Goal: Contribute content

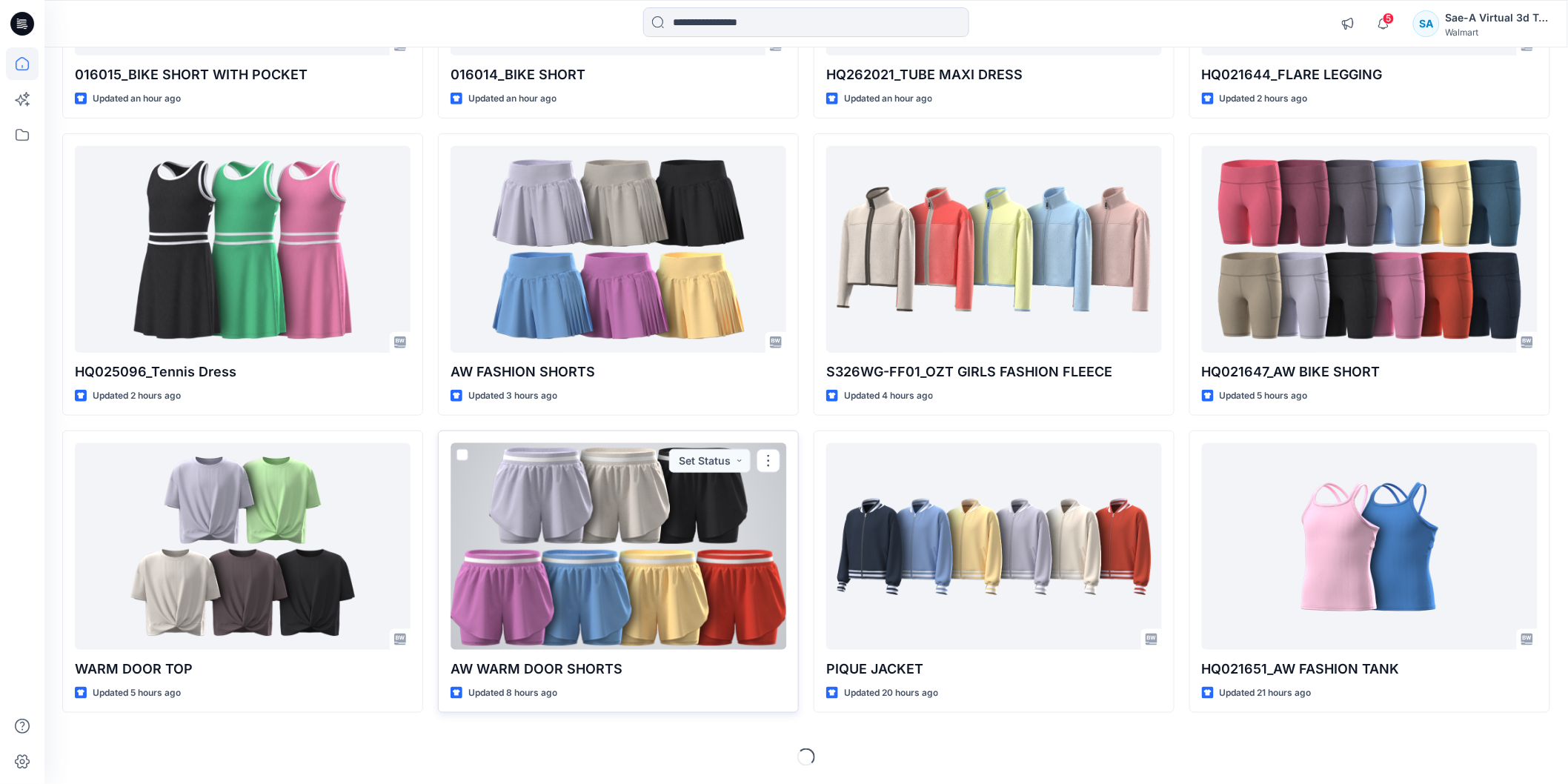
scroll to position [41, 0]
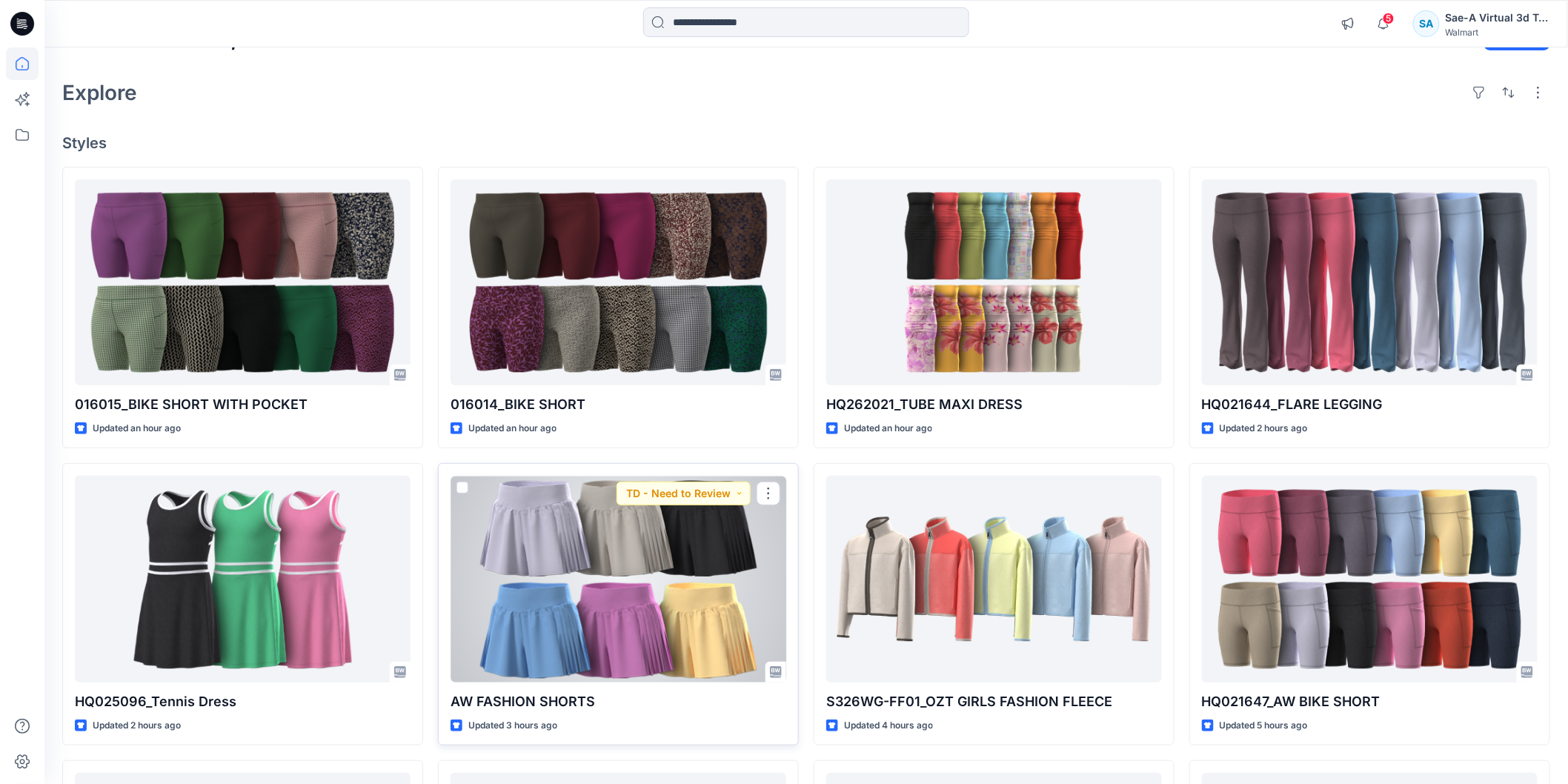
click at [545, 542] on div at bounding box center [619, 579] width 336 height 206
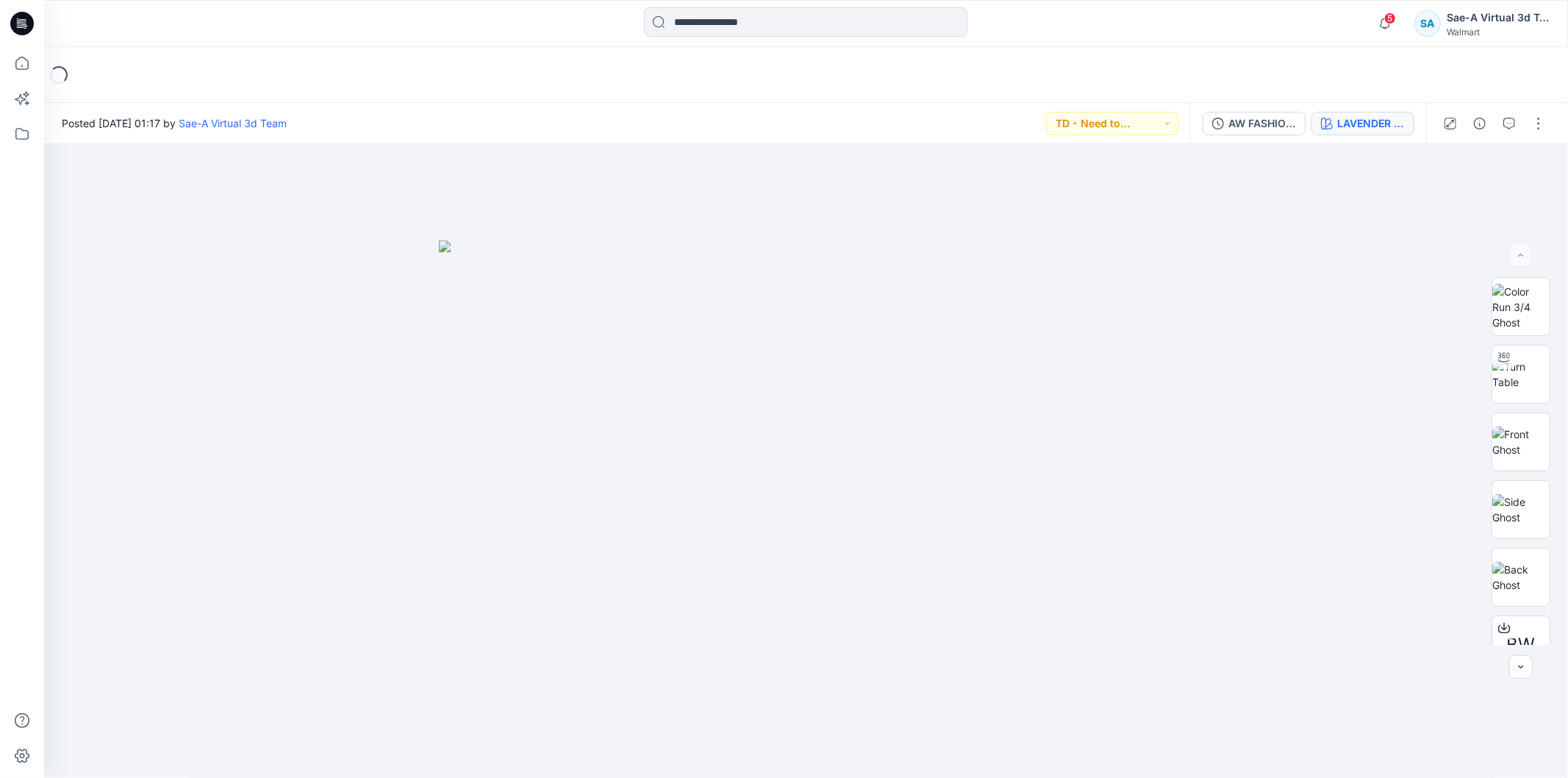
click at [916, 125] on div "LAVENDER HORIZON" at bounding box center [1371, 123] width 68 height 16
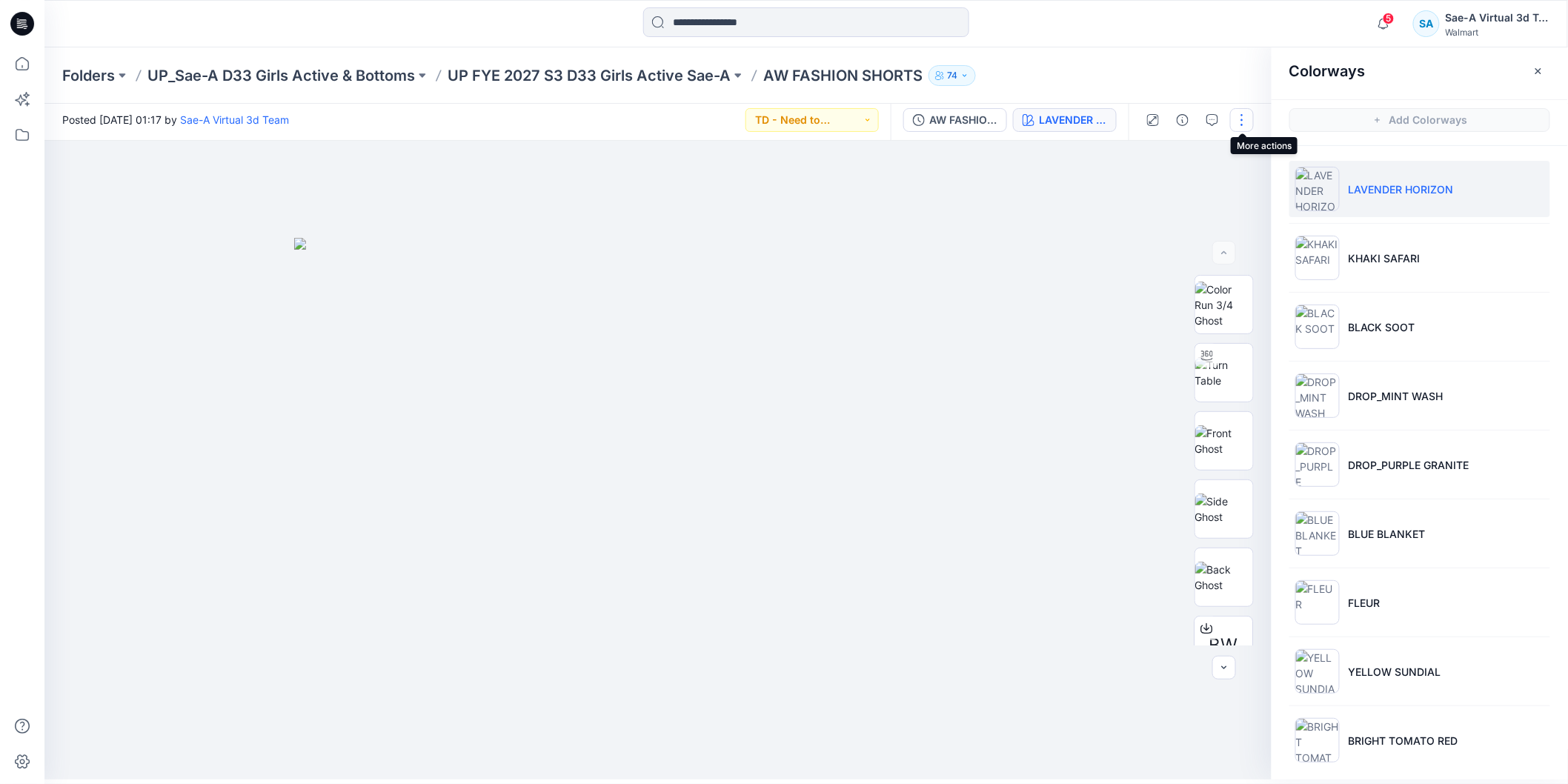
click at [923, 124] on button "button" at bounding box center [1241, 119] width 24 height 24
click at [923, 201] on button "Edit" at bounding box center [1180, 195] width 136 height 28
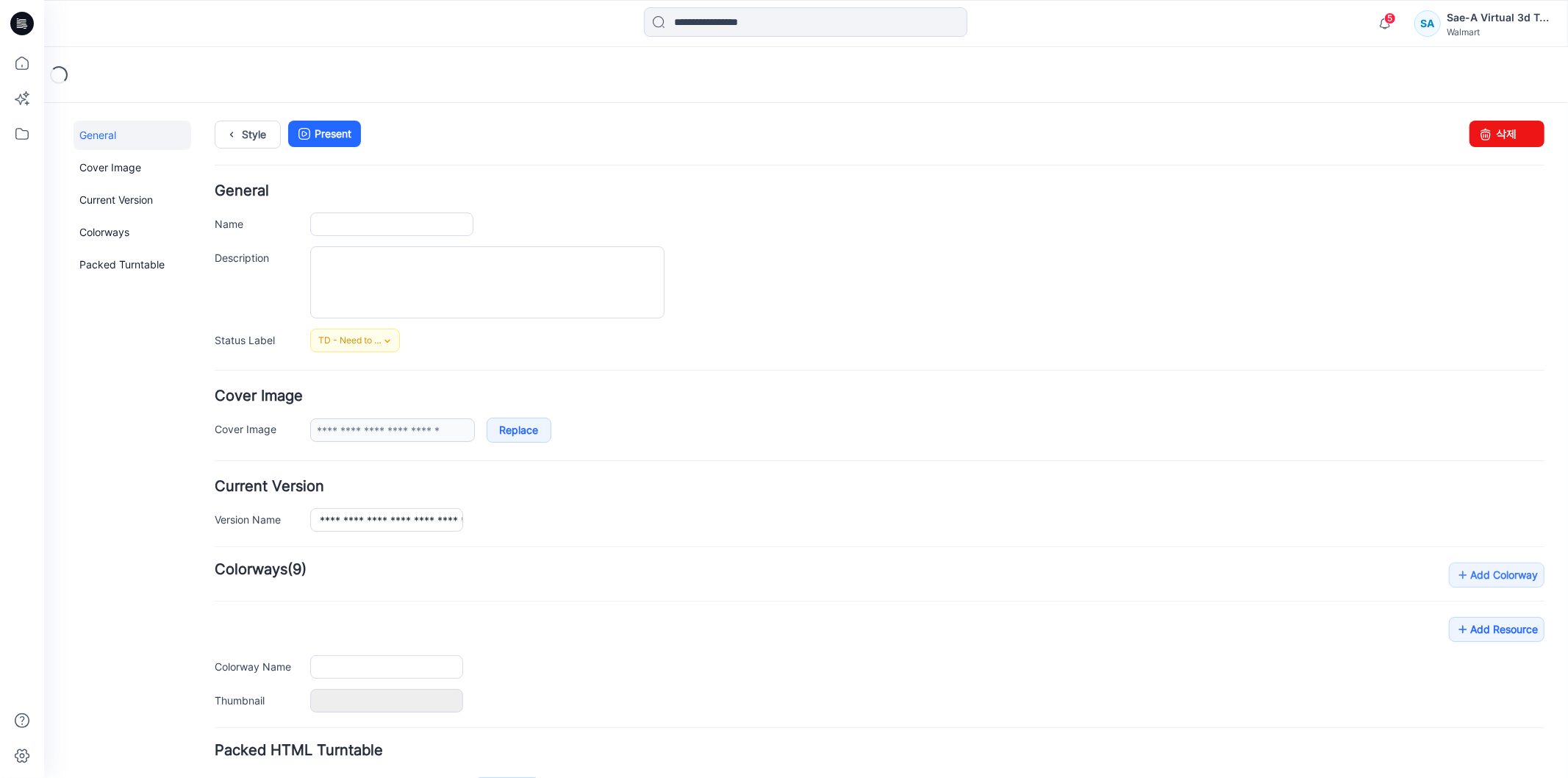
type input "**********"
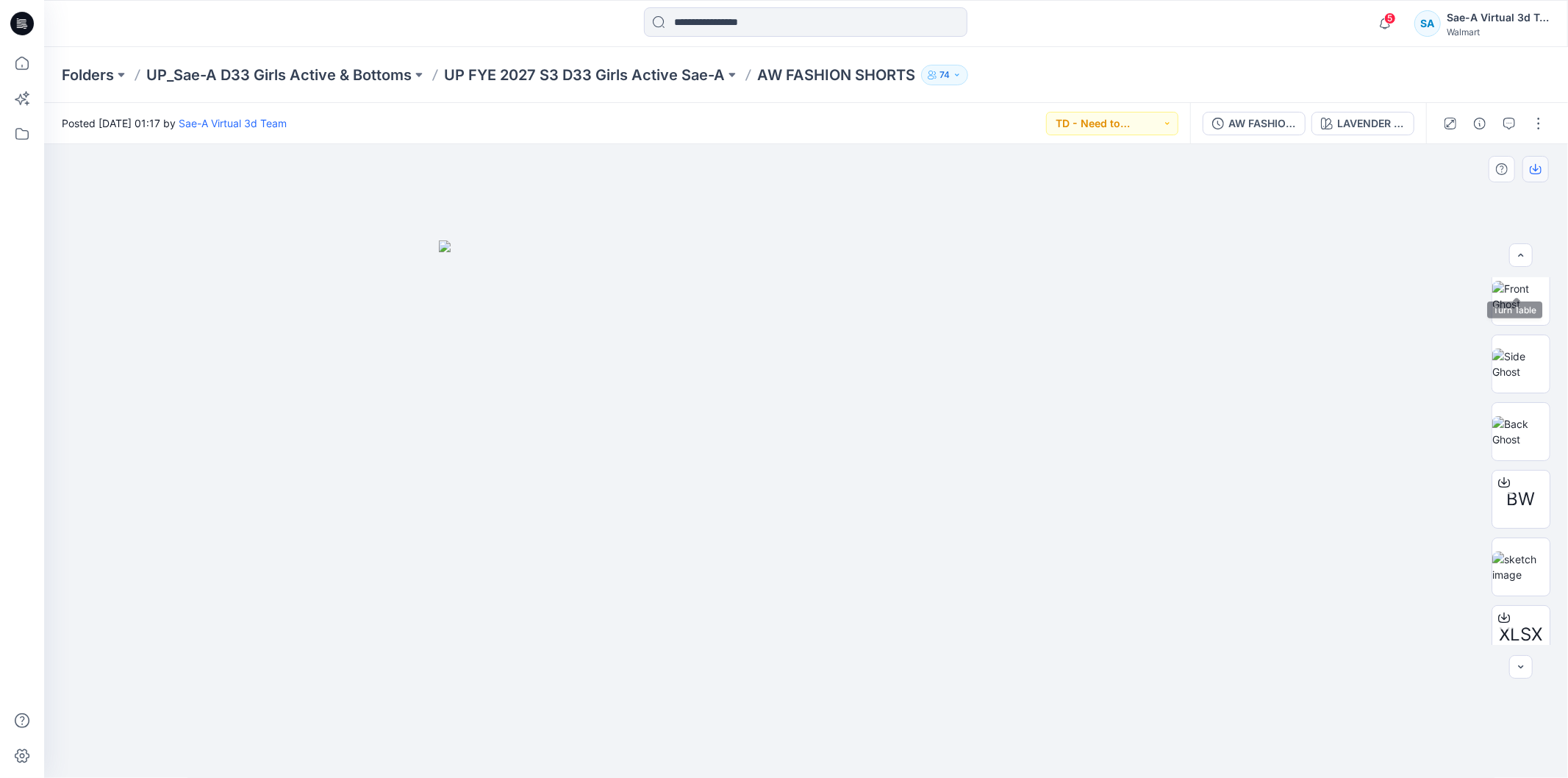
scroll to position [232, 0]
drag, startPoint x: 1537, startPoint y: 118, endPoint x: 1539, endPoint y: 141, distance: 23.1
click at [1537, 118] on button "button" at bounding box center [1538, 123] width 23 height 23
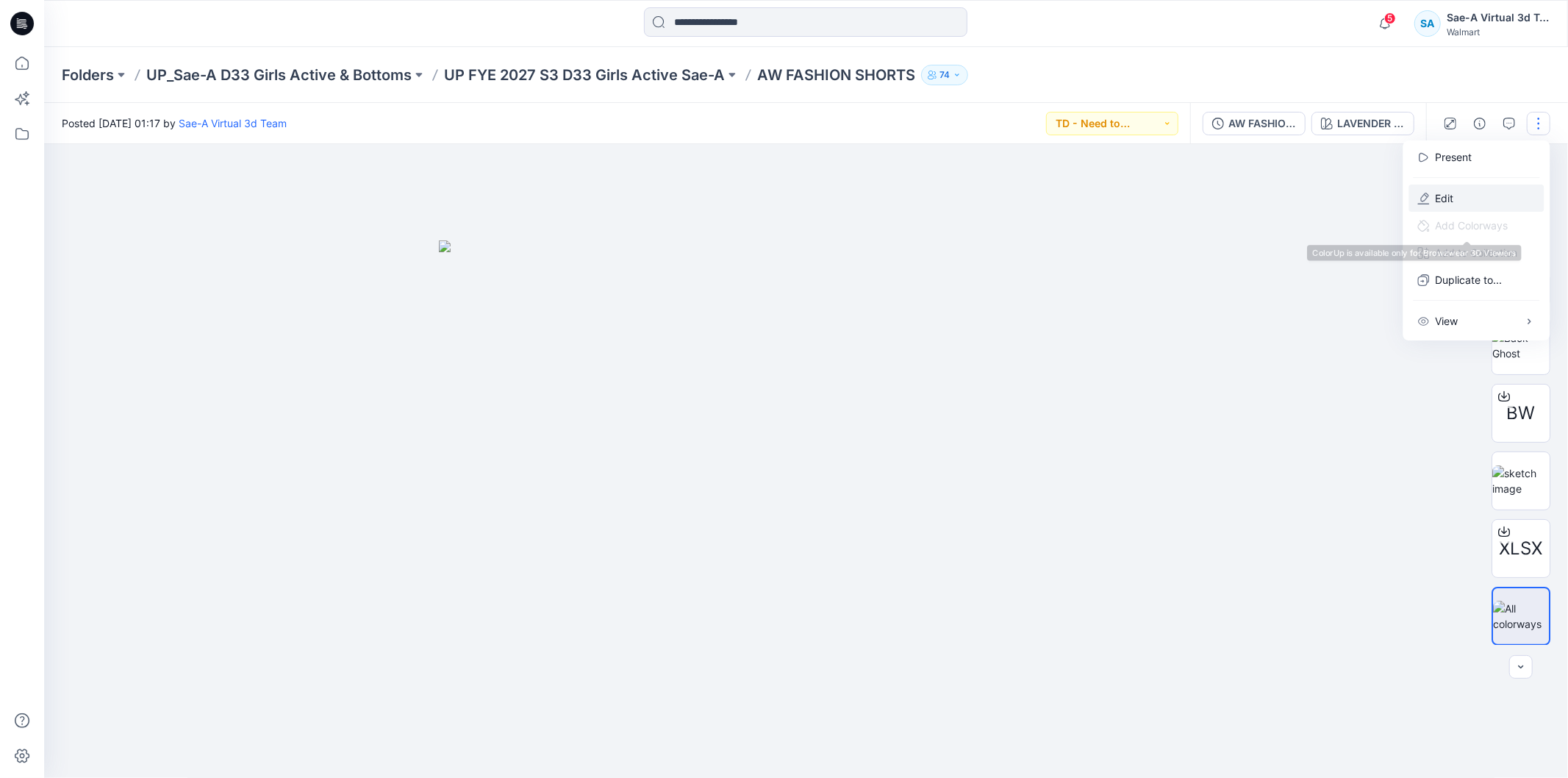
click at [1452, 207] on button "Edit" at bounding box center [1477, 198] width 135 height 27
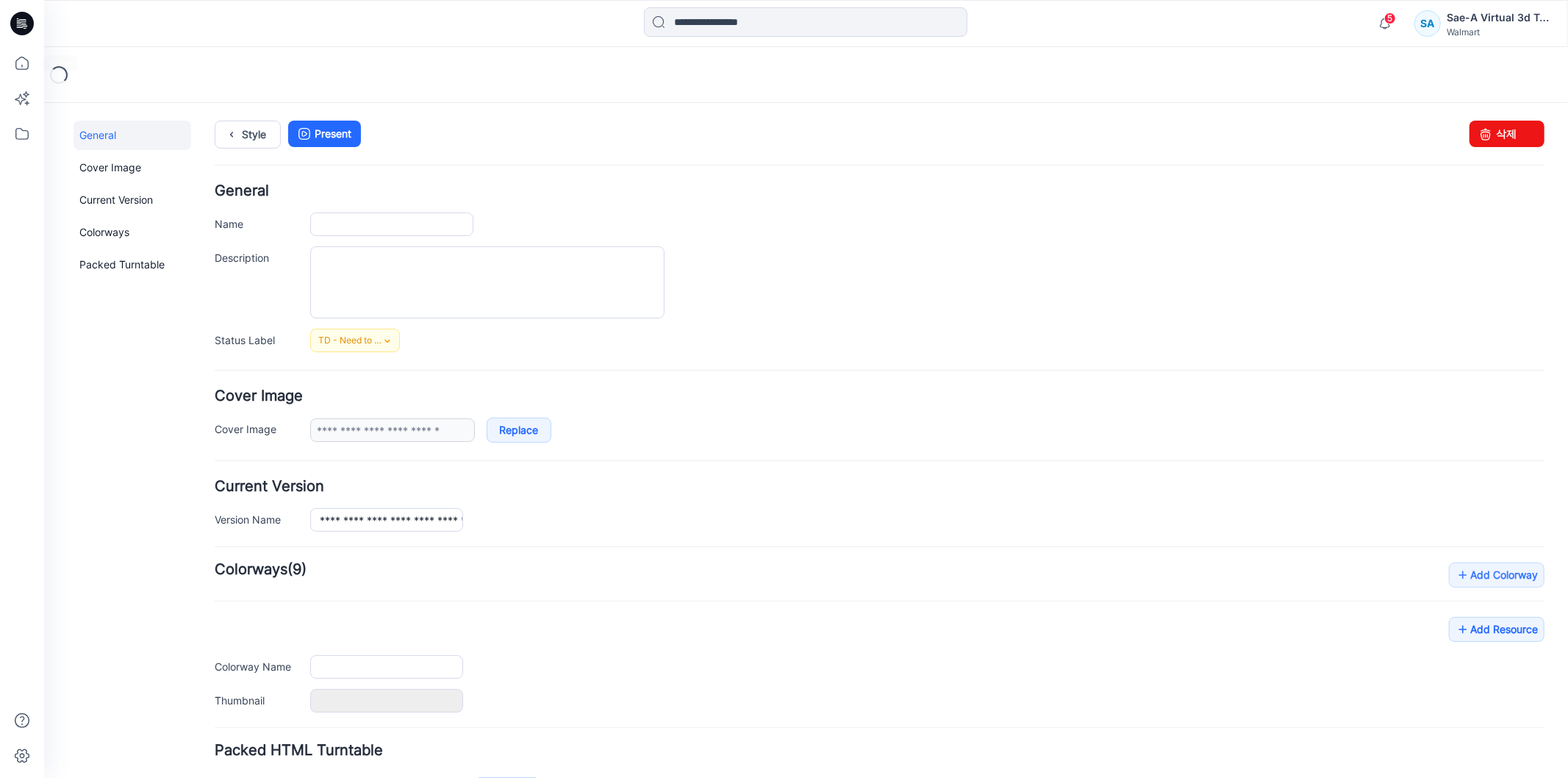
type input "**********"
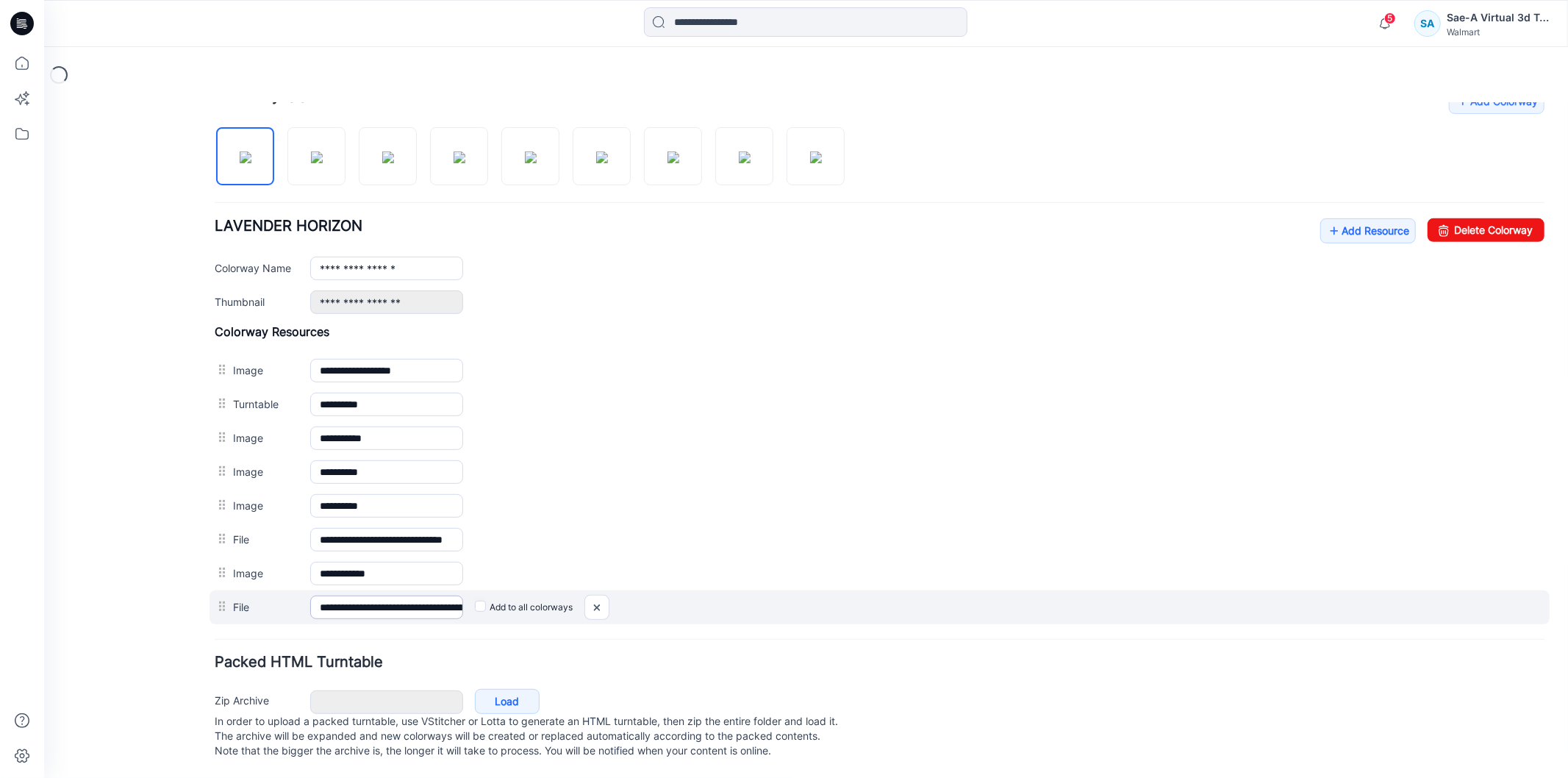
scroll to position [491, 0]
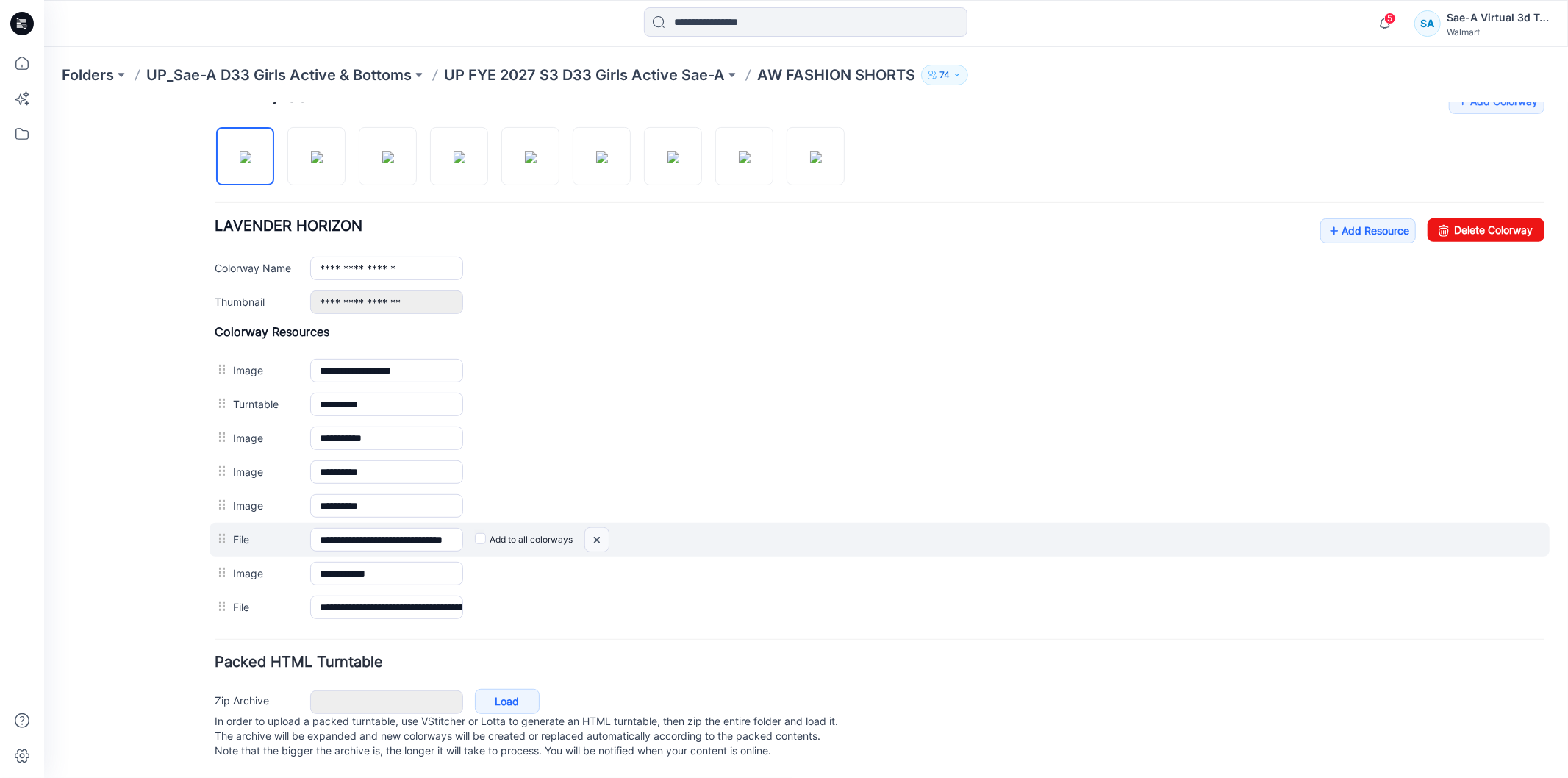
click at [599, 527] on img at bounding box center [596, 539] width 23 height 24
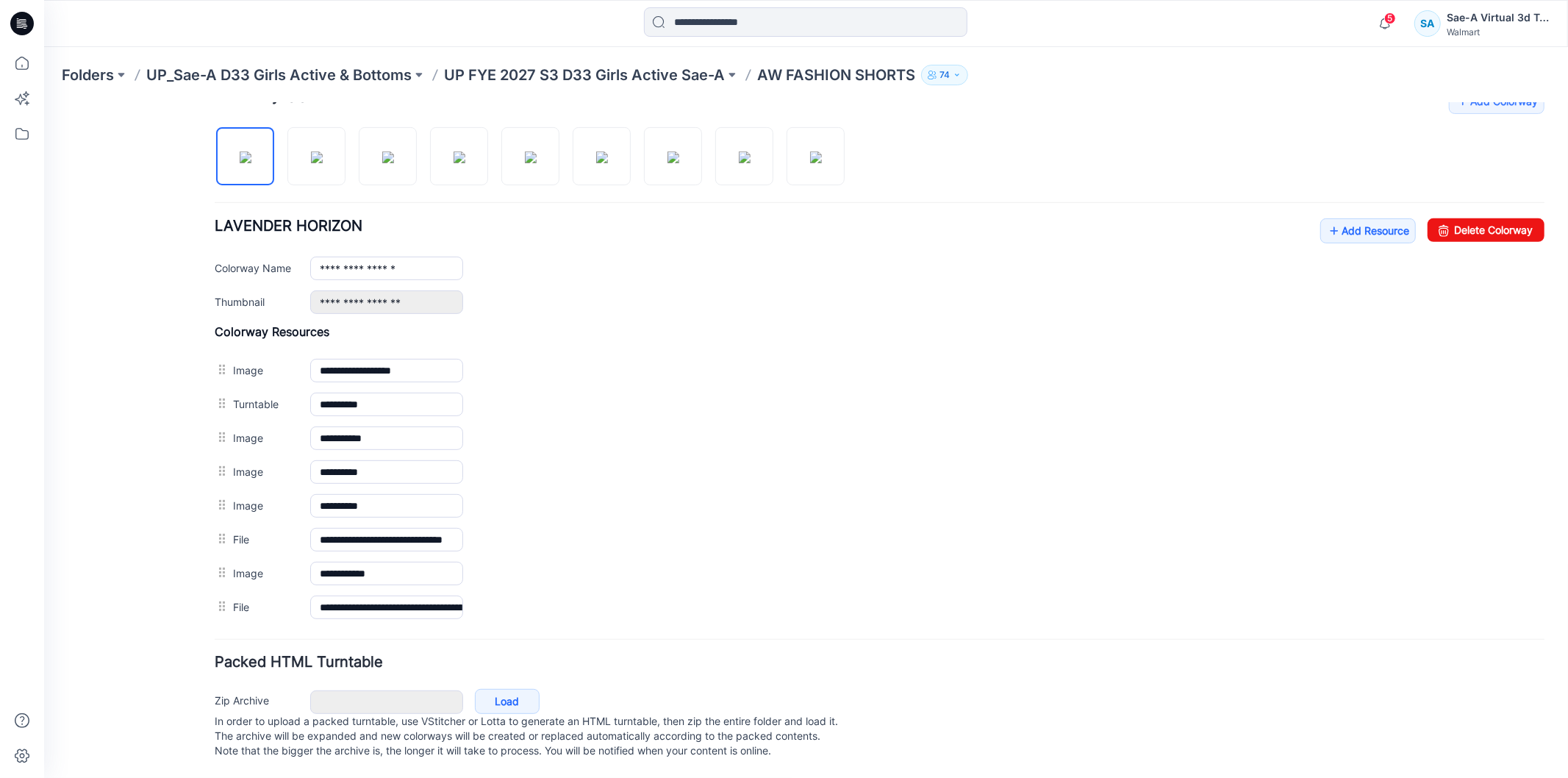
scroll to position [457, 0]
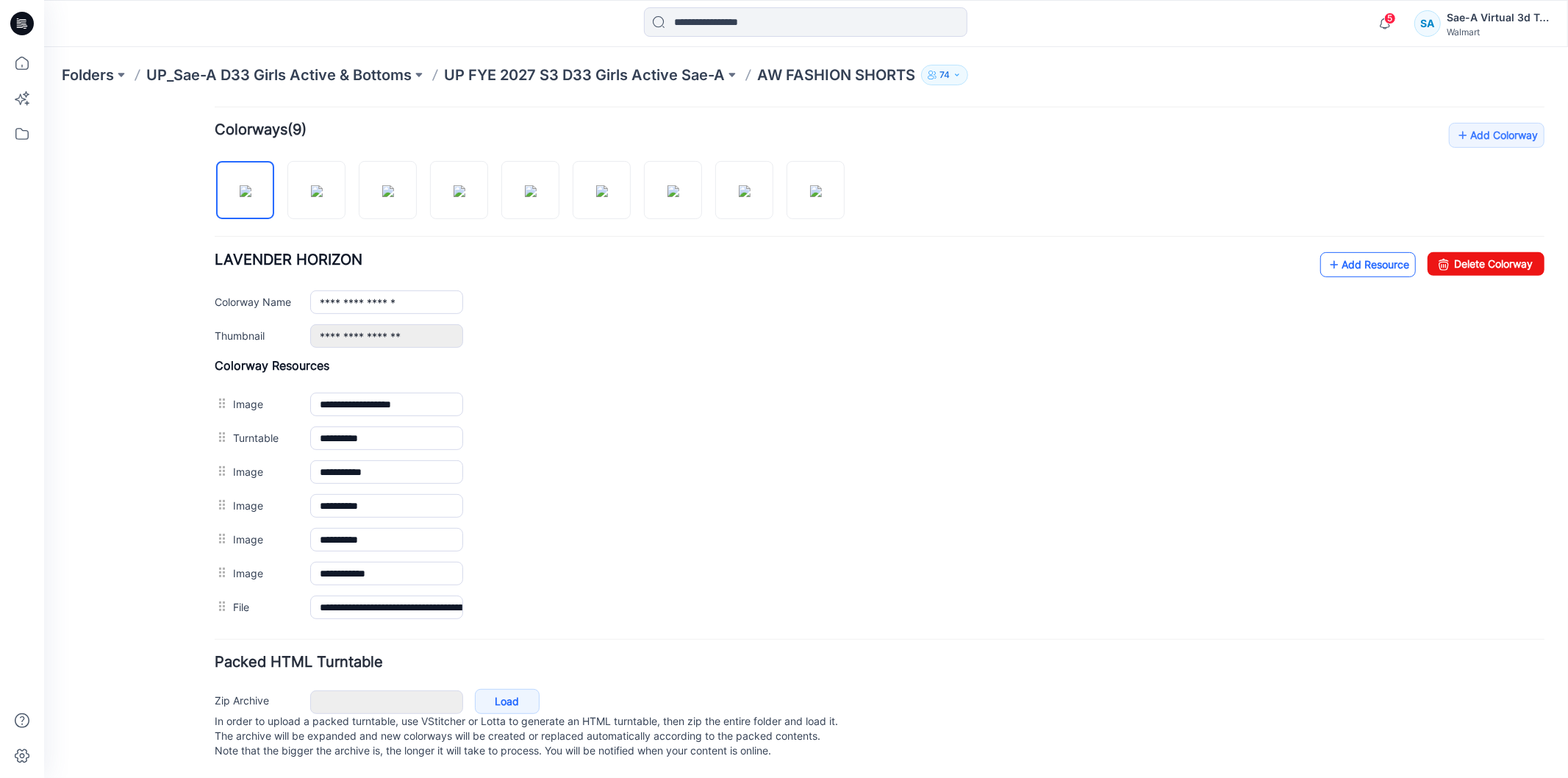
click at [1354, 252] on link "Add Resource" at bounding box center [1367, 264] width 96 height 25
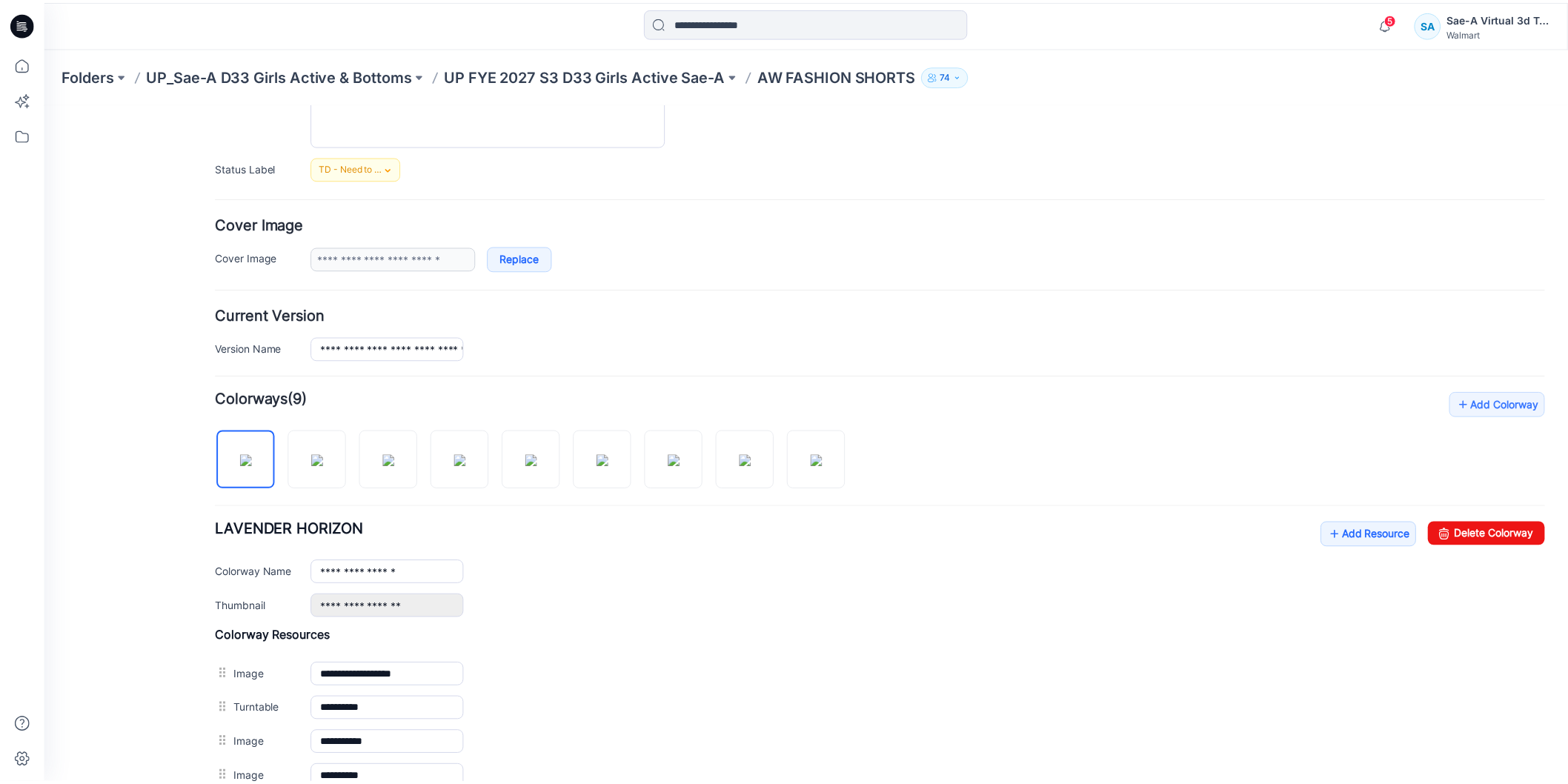
scroll to position [0, 0]
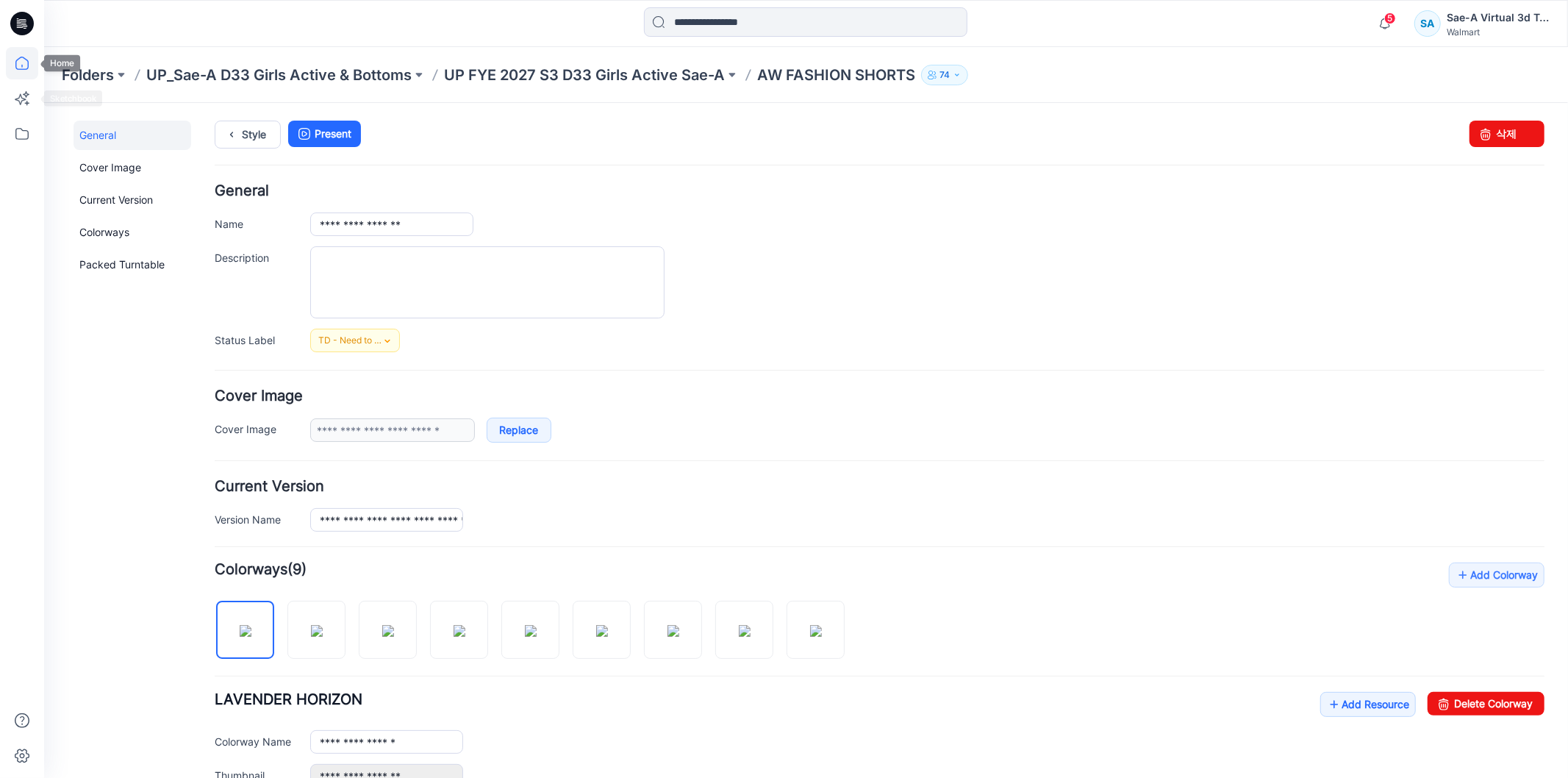
click at [21, 67] on icon at bounding box center [22, 63] width 32 height 32
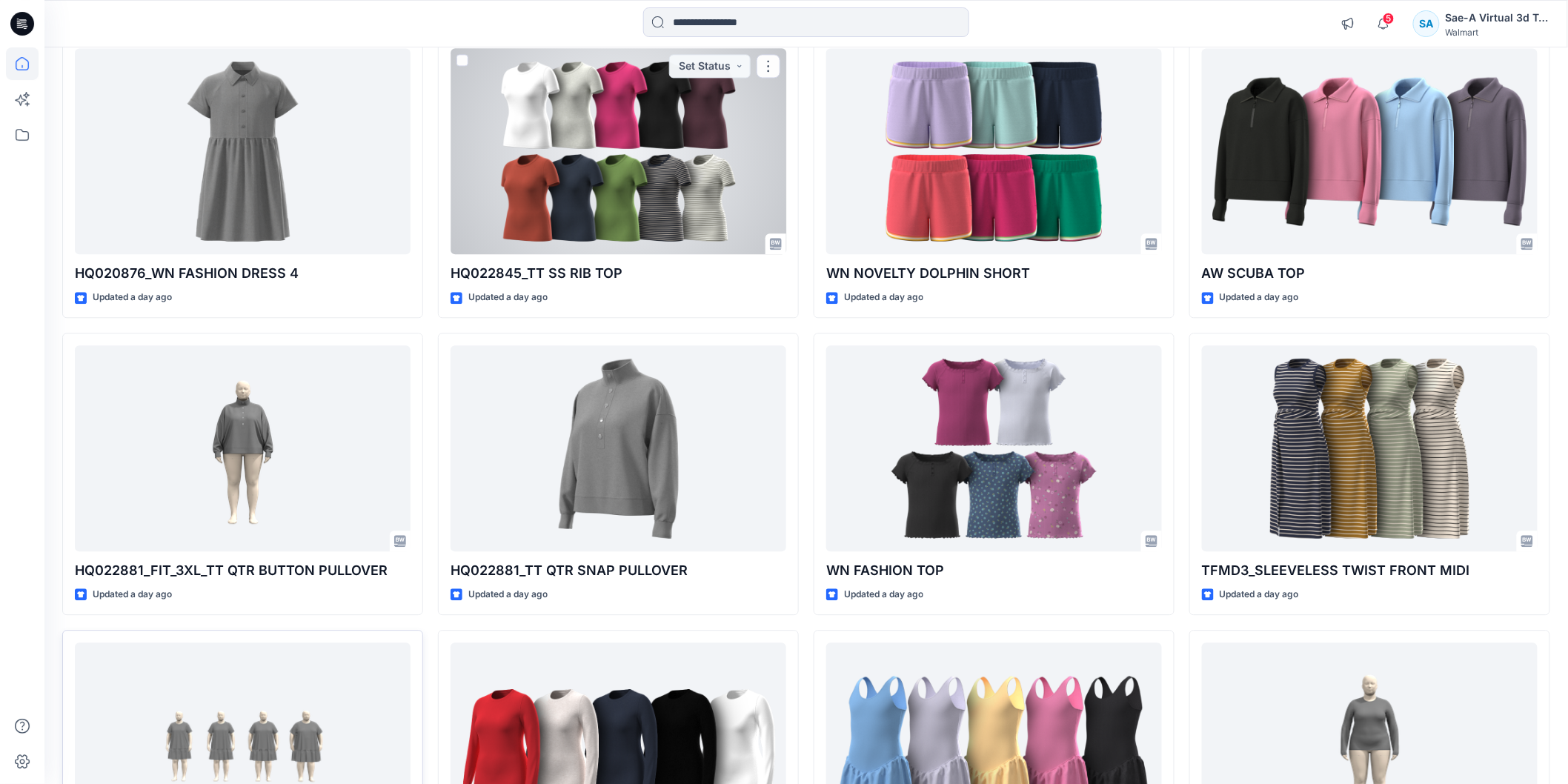
scroll to position [1577, 0]
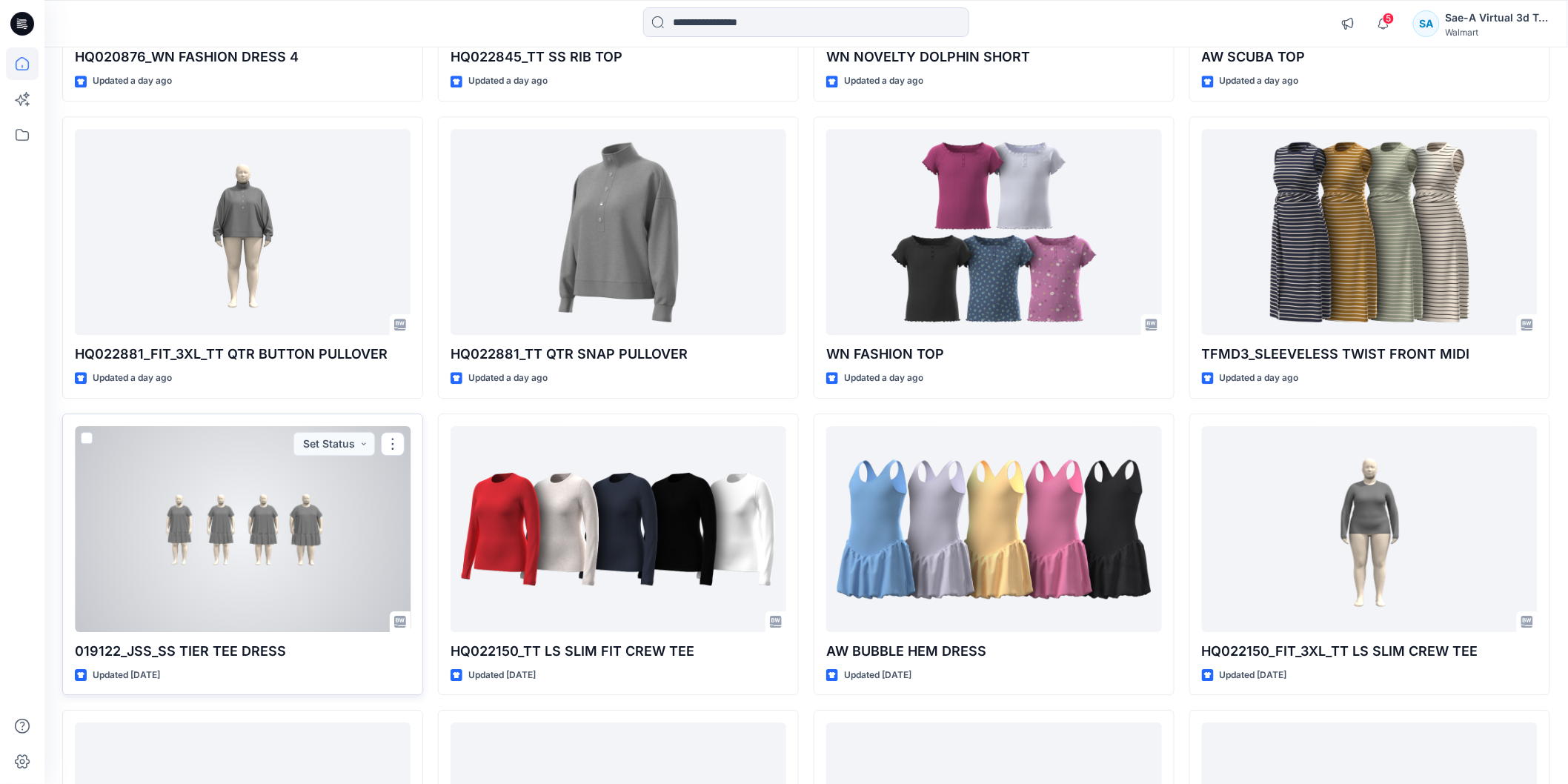
click at [276, 575] on div at bounding box center [242, 529] width 336 height 206
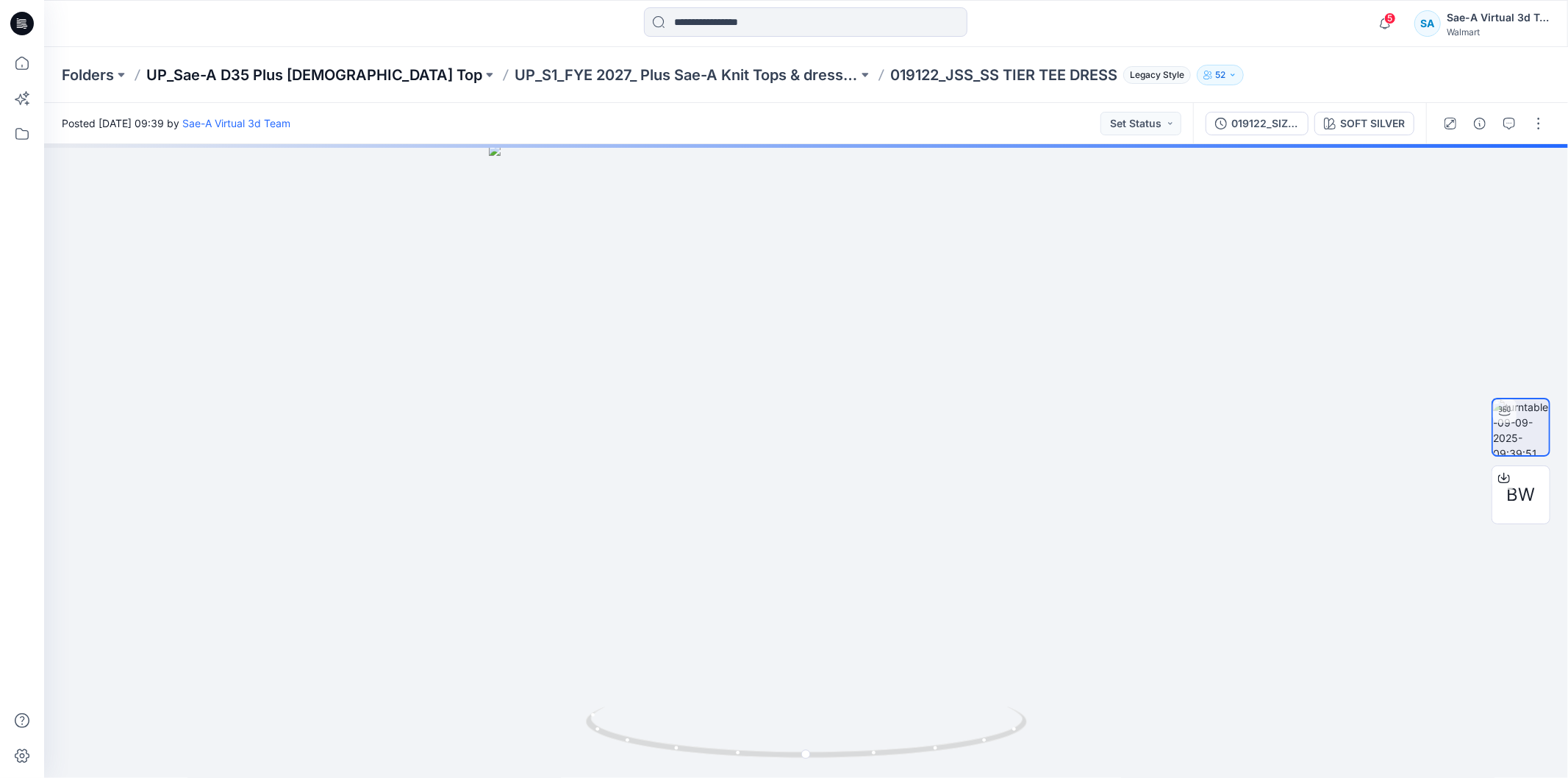
click at [350, 72] on p "UP_Sae-A D35 Plus [DEMOGRAPHIC_DATA] Top" at bounding box center [315, 75] width 336 height 21
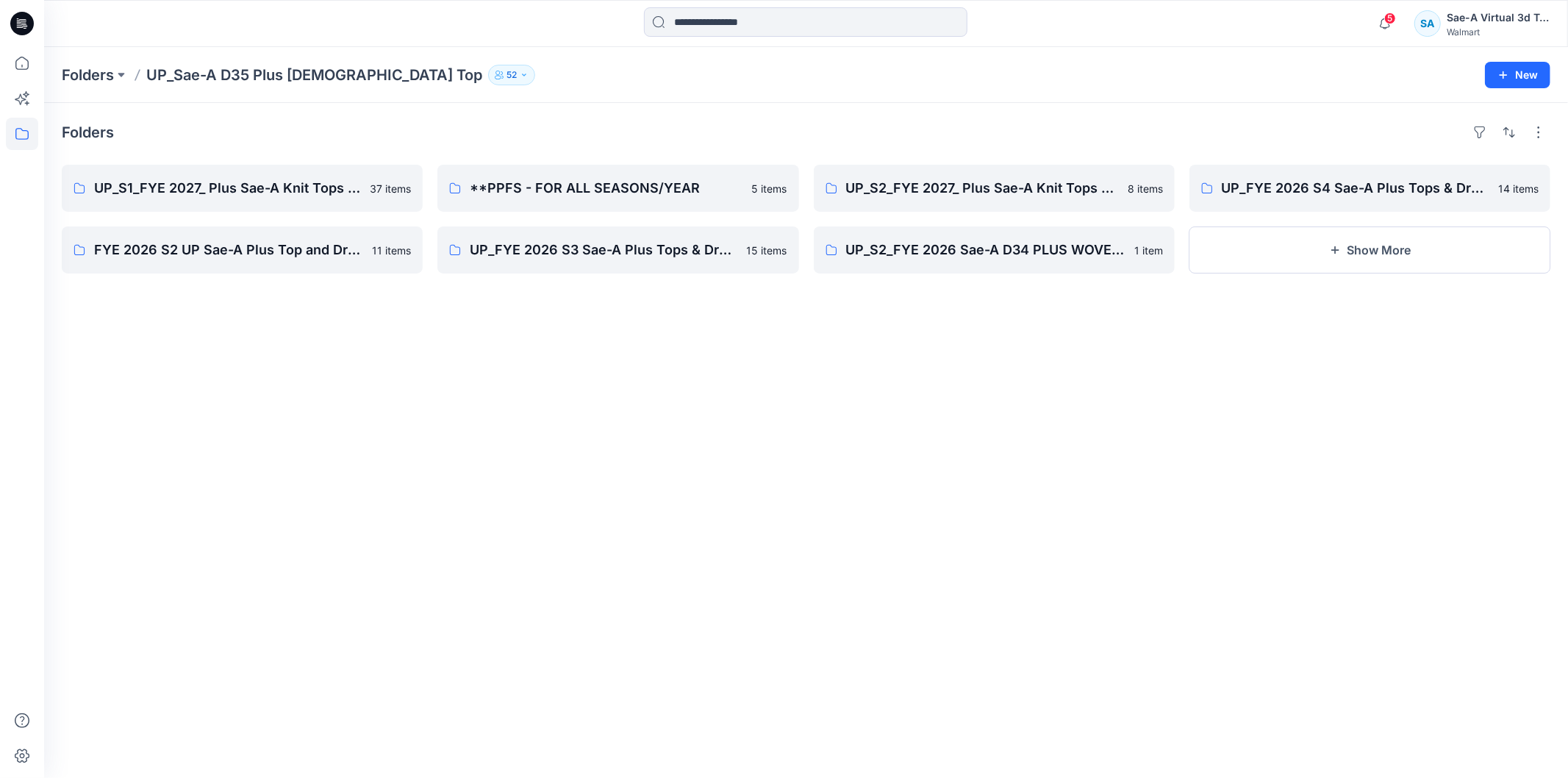
click at [651, 393] on div "Folders UP_S1_FYE 2027_ Plus Sae-A Knit Tops & dresses 37 items FYE 2026 S2 UP …" at bounding box center [806, 440] width 1525 height 675
